Goal: Transaction & Acquisition: Purchase product/service

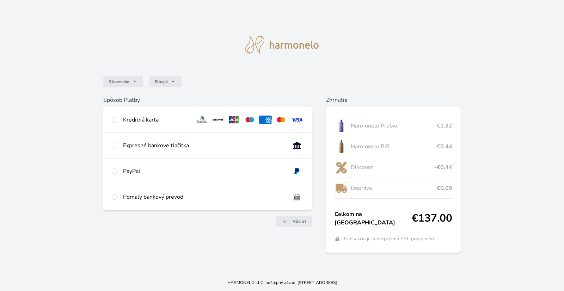
click at [144, 126] on div "Kreditná karta" at bounding box center [207, 119] width 209 height 25
radio input "true"
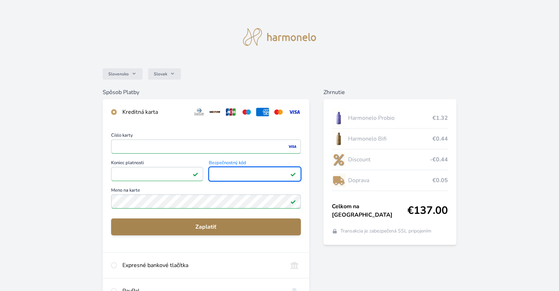
click at [191, 229] on span "Zaplatiť" at bounding box center [206, 227] width 178 height 8
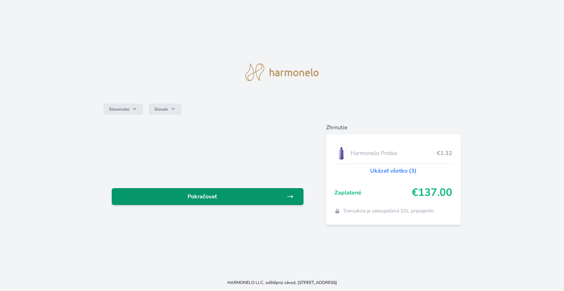
click at [225, 203] on link "Pokračovať" at bounding box center [208, 196] width 192 height 17
